Goal: Task Accomplishment & Management: Complete application form

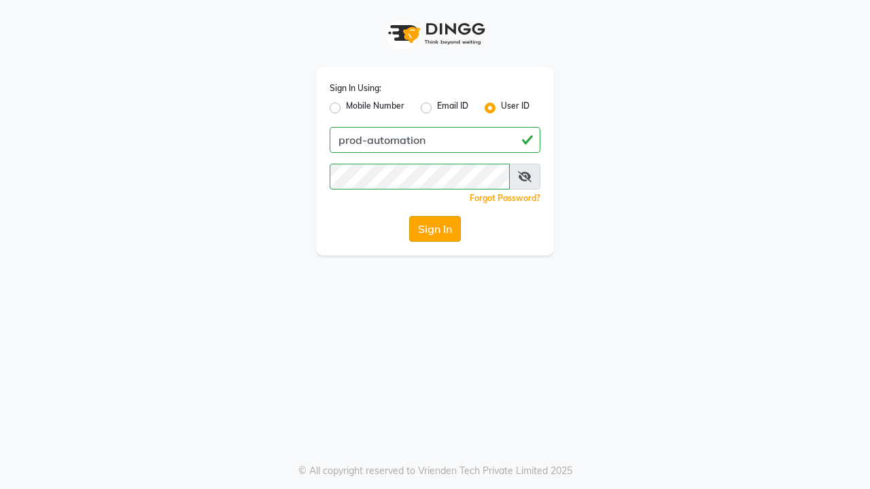
click at [435, 229] on button "Sign In" at bounding box center [435, 229] width 52 height 26
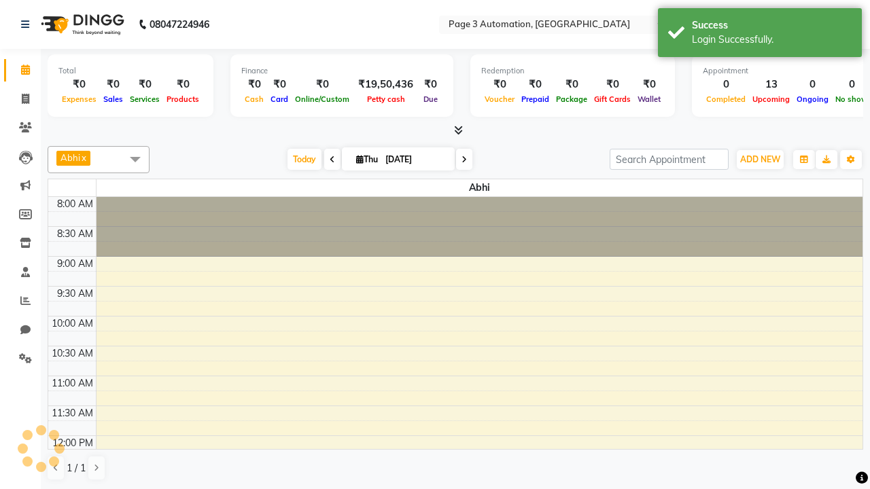
select select "en"
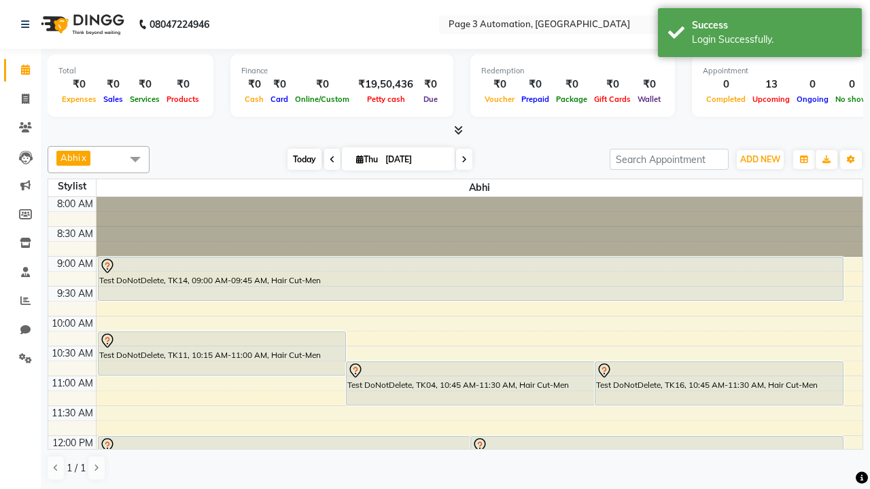
click at [298, 159] on span "Today" at bounding box center [304, 159] width 34 height 21
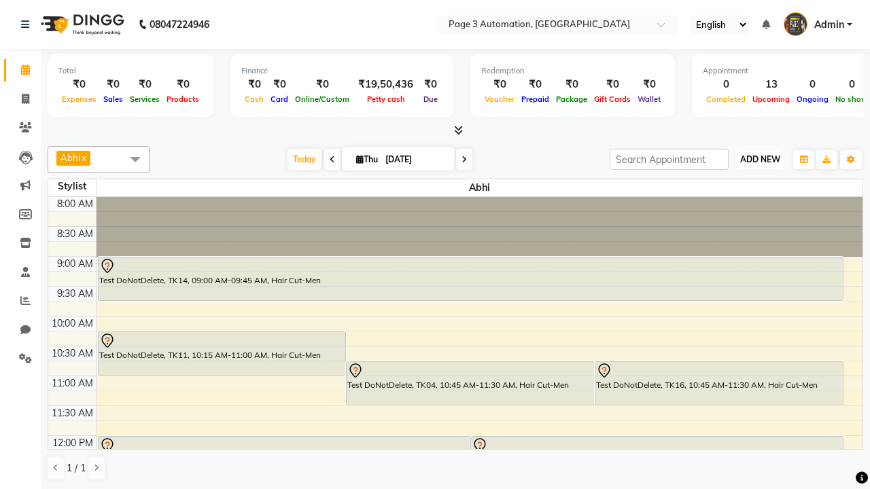
click at [760, 159] on span "ADD NEW" at bounding box center [760, 159] width 40 height 10
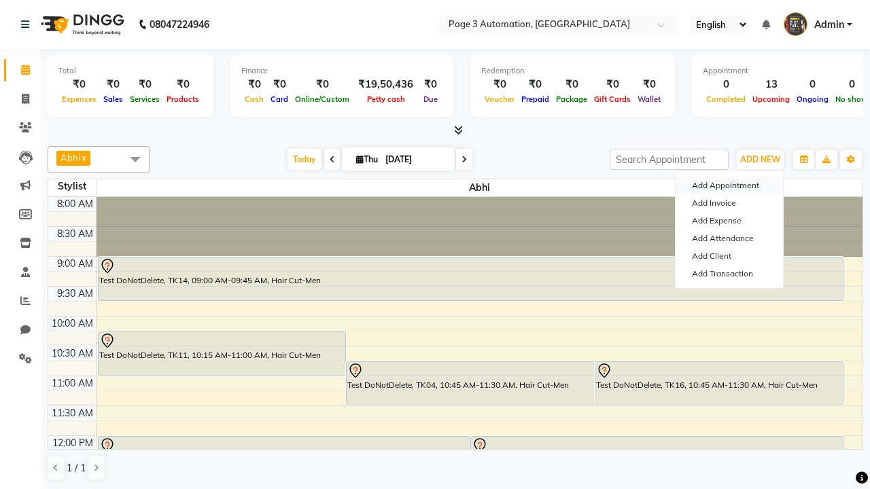
click at [729, 186] on button "Add Appointment" at bounding box center [728, 186] width 107 height 18
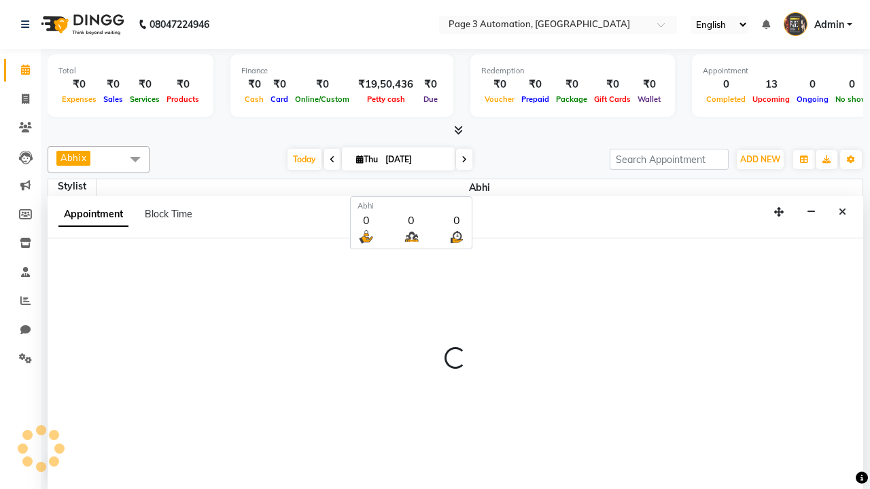
select select "tentative"
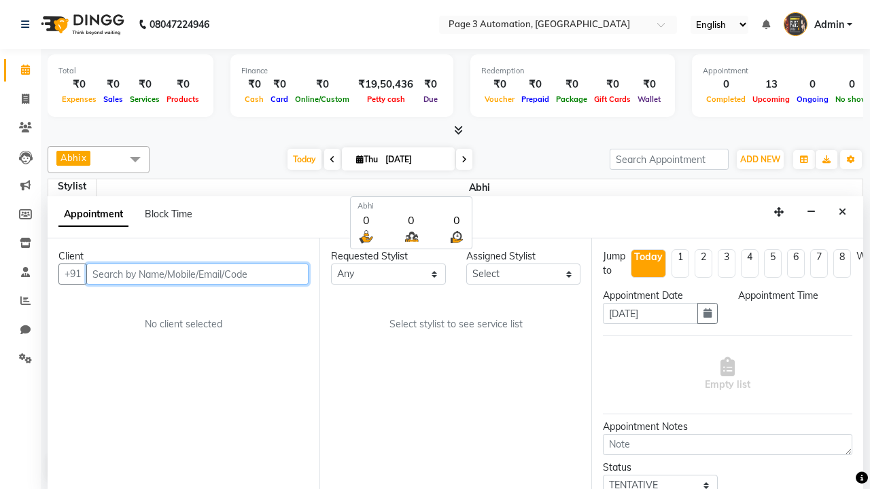
scroll to position [1, 0]
select select "540"
type input "8192346578"
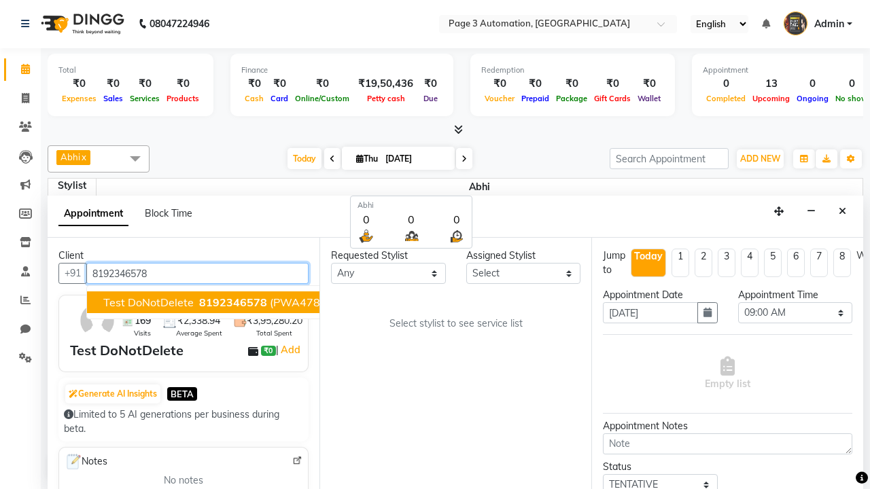
click at [199, 302] on span "8192346578" at bounding box center [233, 303] width 68 height 14
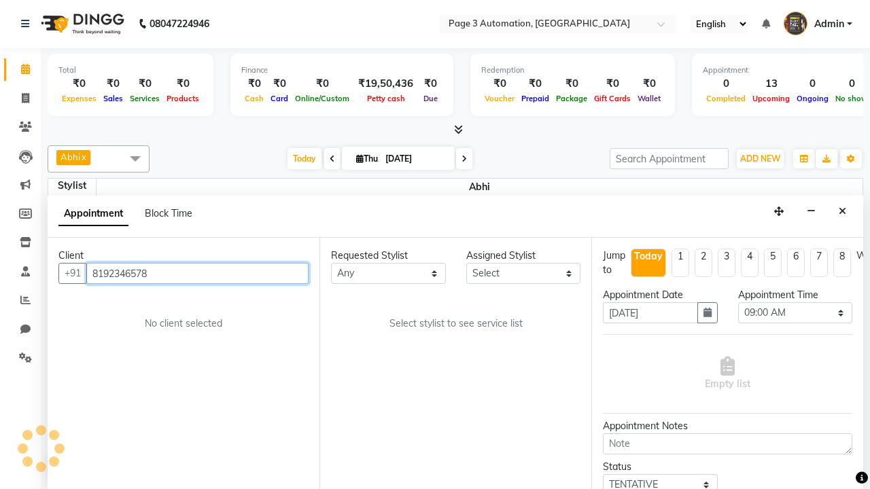
select select "711"
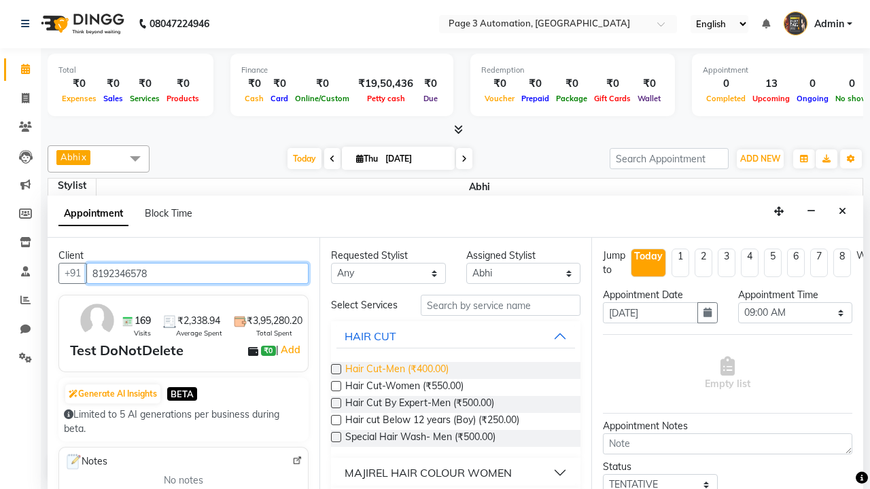
type input "8192346578"
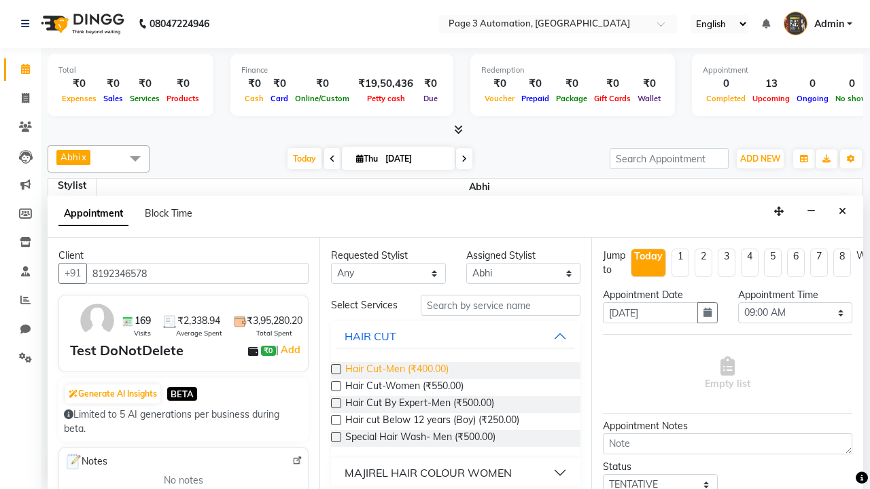
click at [396, 370] on span "Hair Cut-Men (₹400.00)" at bounding box center [396, 370] width 103 height 17
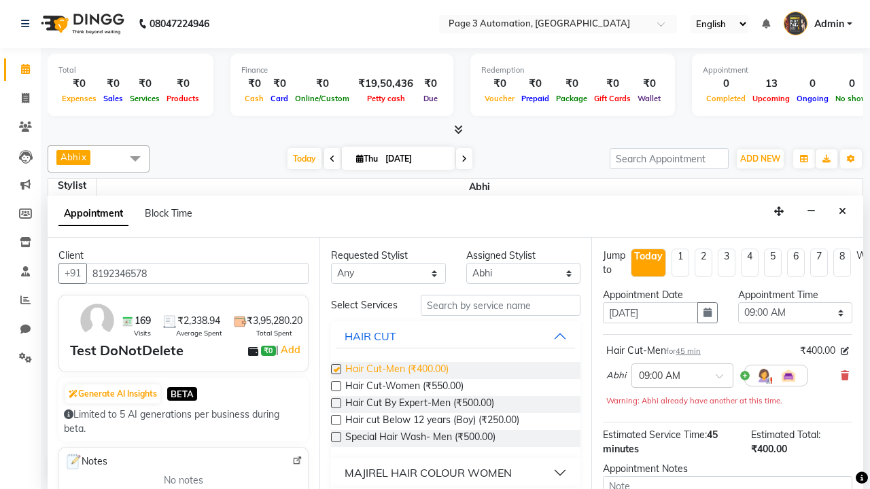
checkbox input "false"
select select "750"
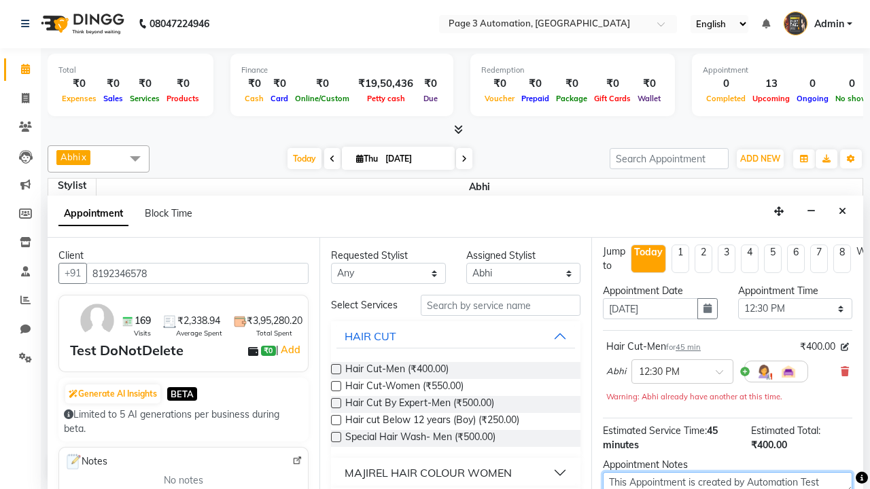
type textarea "This Appointment is created by Automation Test"
checkbox input "false"
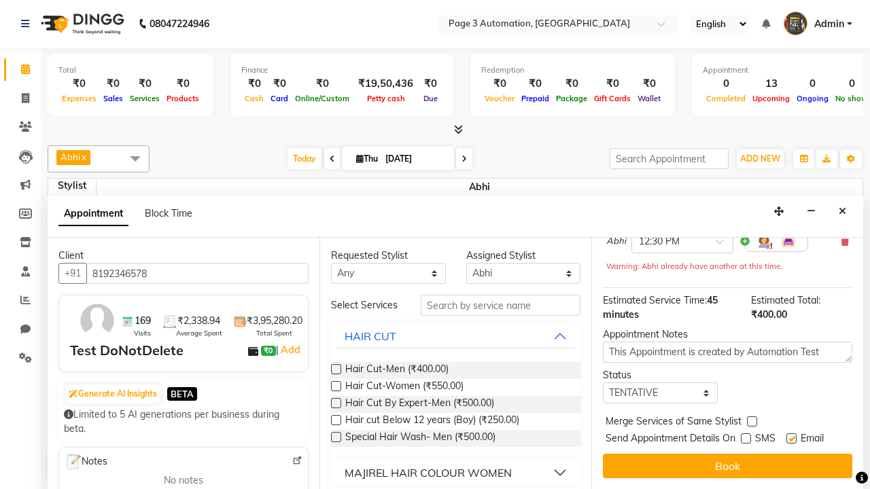
click at [791, 438] on label at bounding box center [791, 439] width 10 height 10
click at [791, 438] on input "checkbox" at bounding box center [790, 440] width 9 height 9
checkbox input "false"
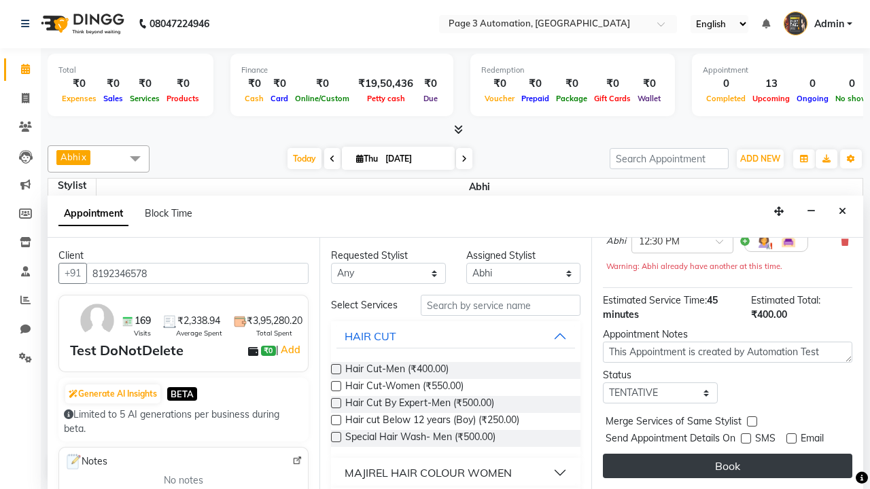
click at [727, 466] on button "Book" at bounding box center [727, 466] width 249 height 24
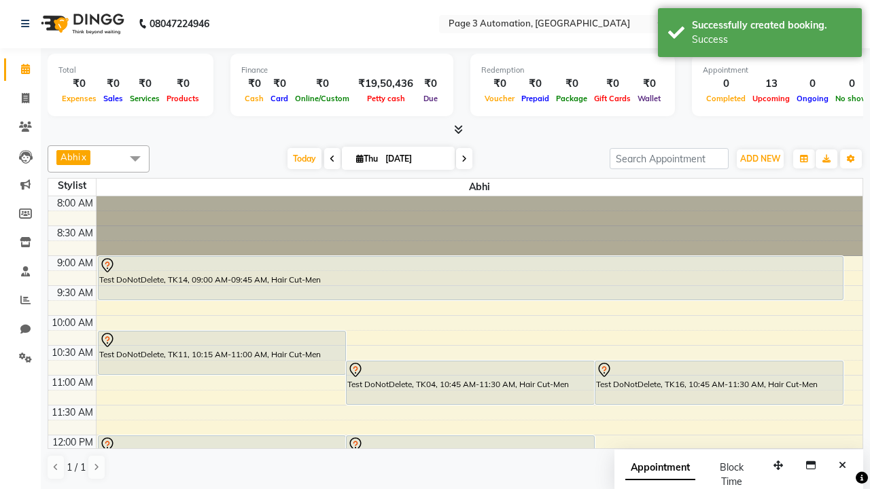
scroll to position [0, 0]
click at [760, 35] on div "Success" at bounding box center [772, 40] width 160 height 14
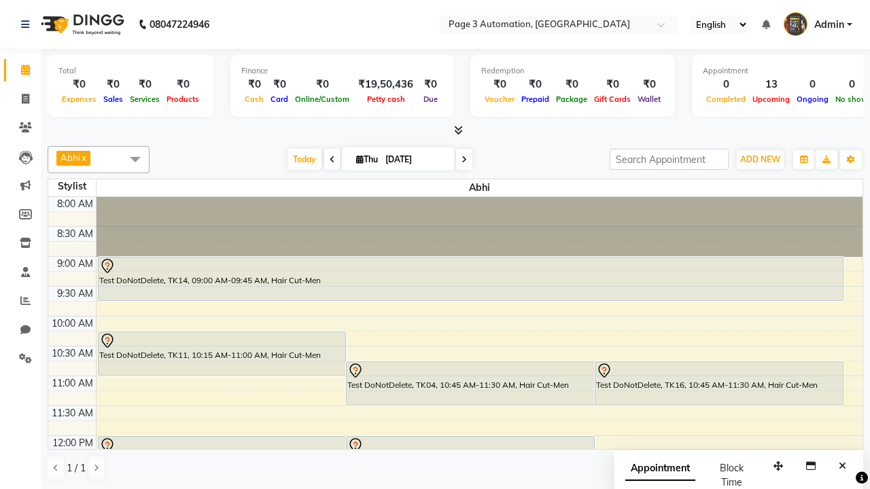
click at [135, 159] on span at bounding box center [135, 159] width 27 height 26
click at [0, 0] on div "Select All" at bounding box center [0, 0] width 0 height 0
checkbox input "true"
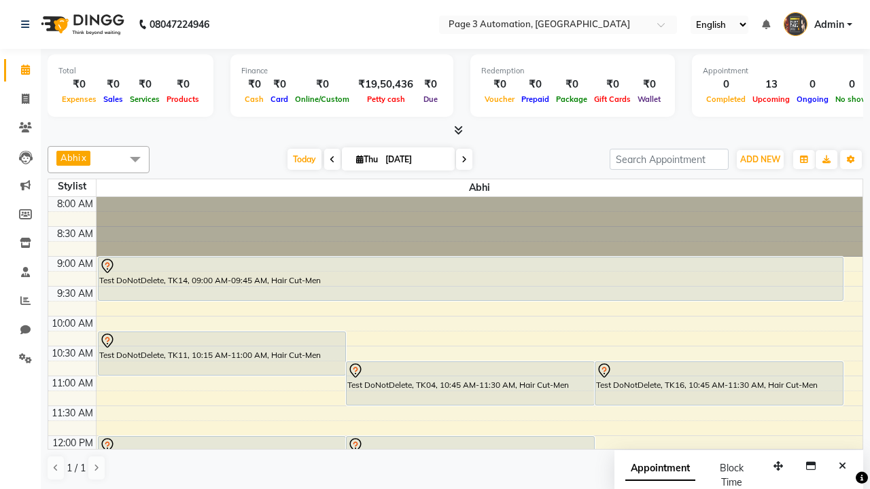
checkbox input "true"
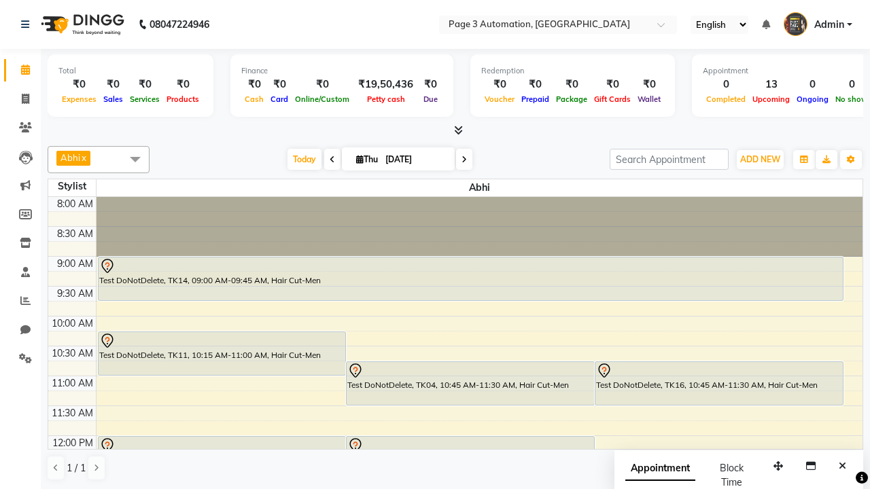
checkbox input "true"
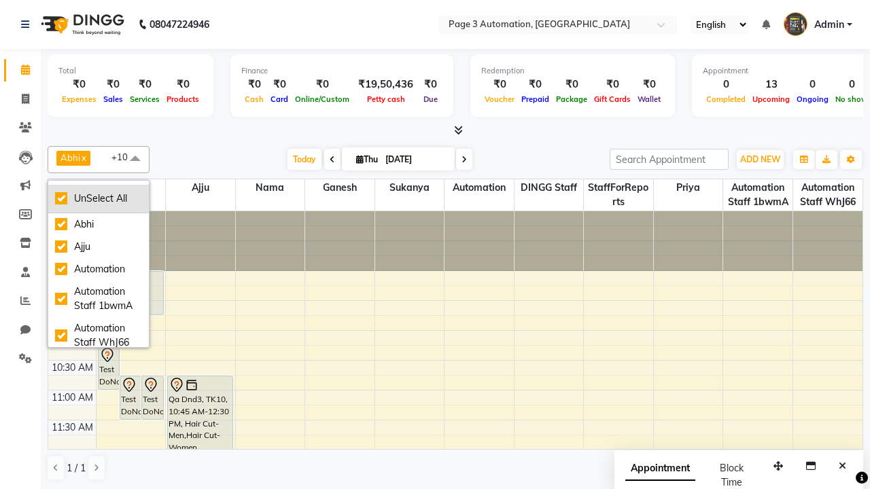
click at [99, 198] on div "UnSelect All" at bounding box center [98, 199] width 87 height 14
checkbox input "false"
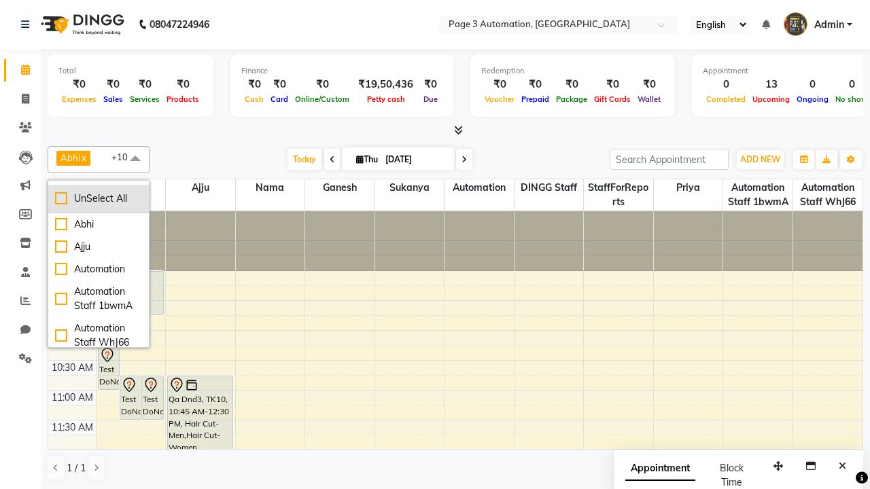
checkbox input "false"
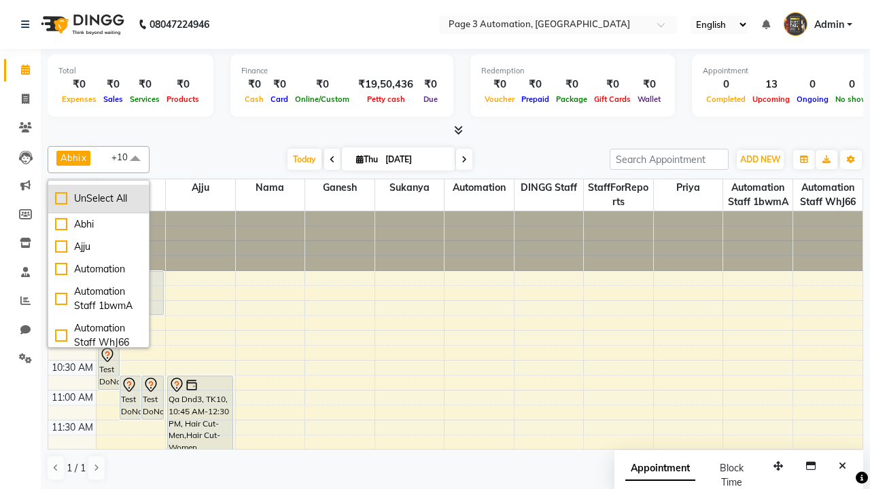
checkbox input "false"
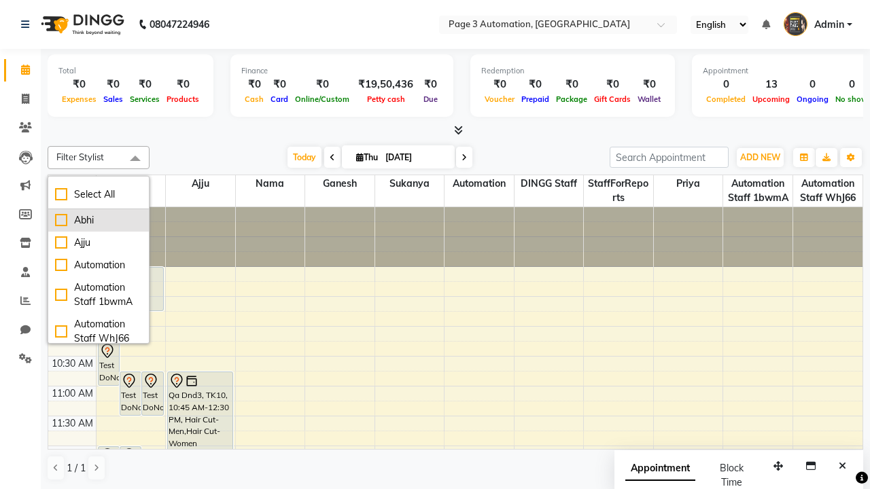
click at [99, 220] on div "Abhi" at bounding box center [98, 220] width 87 height 14
checkbox input "true"
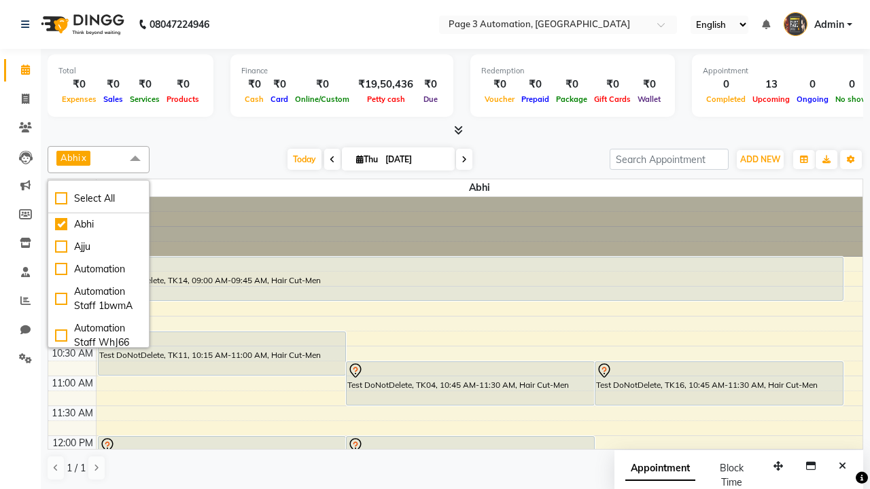
click at [135, 159] on span at bounding box center [135, 159] width 27 height 26
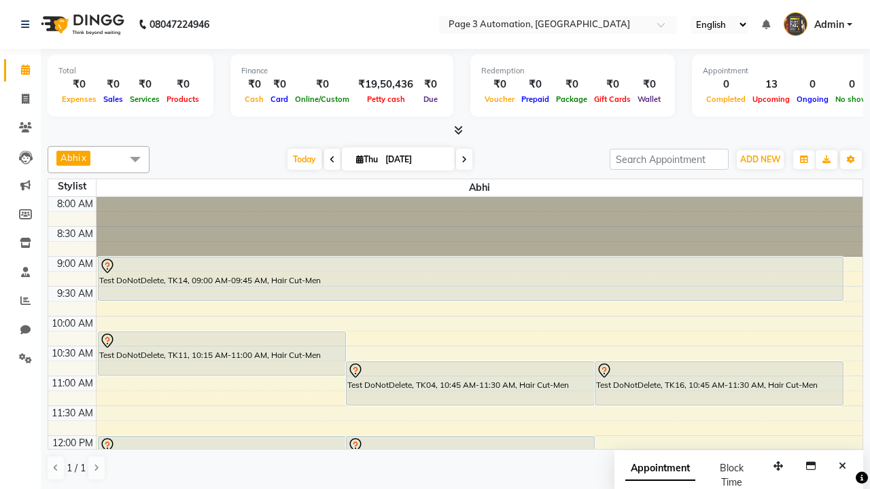
click at [718, 467] on div "Test DoNotDelete, TK17, 12:30 PM-01:15 PM, Hair Cut-Men" at bounding box center [718, 488] width 247 height 43
select select "7"
